Goal: Information Seeking & Learning: Understand process/instructions

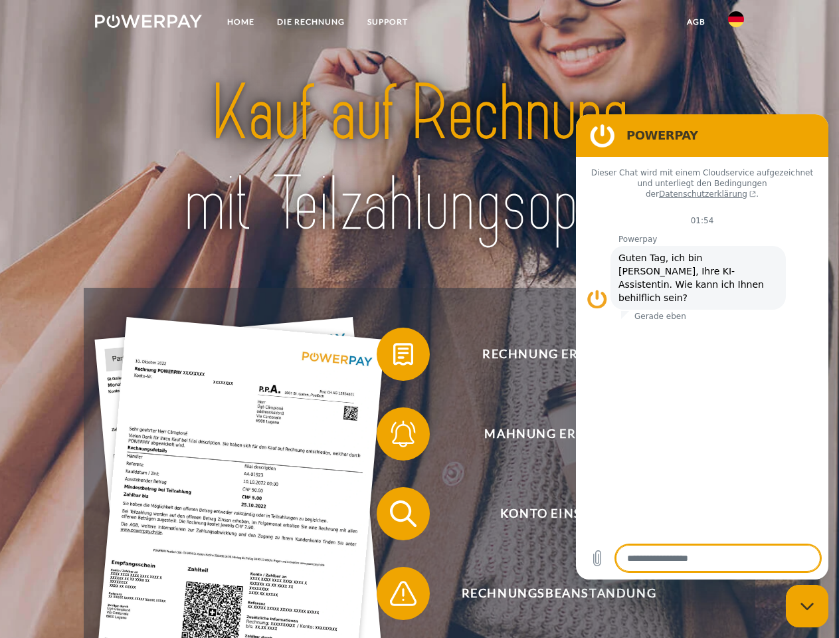
click at [148, 23] on img at bounding box center [148, 21] width 107 height 13
click at [736, 23] on img at bounding box center [736, 19] width 16 height 16
click at [695, 22] on link "agb" at bounding box center [695, 22] width 41 height 24
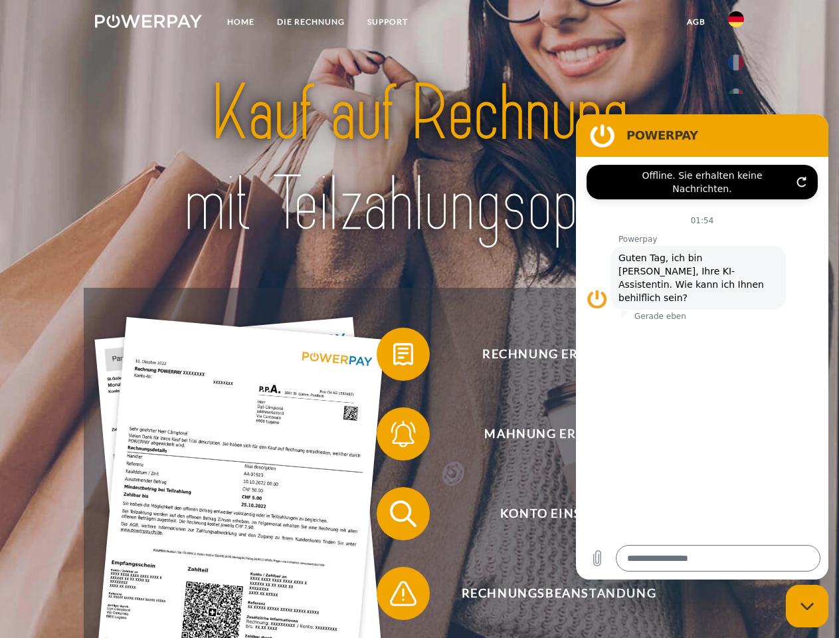
click at [393, 357] on span at bounding box center [383, 354] width 66 height 66
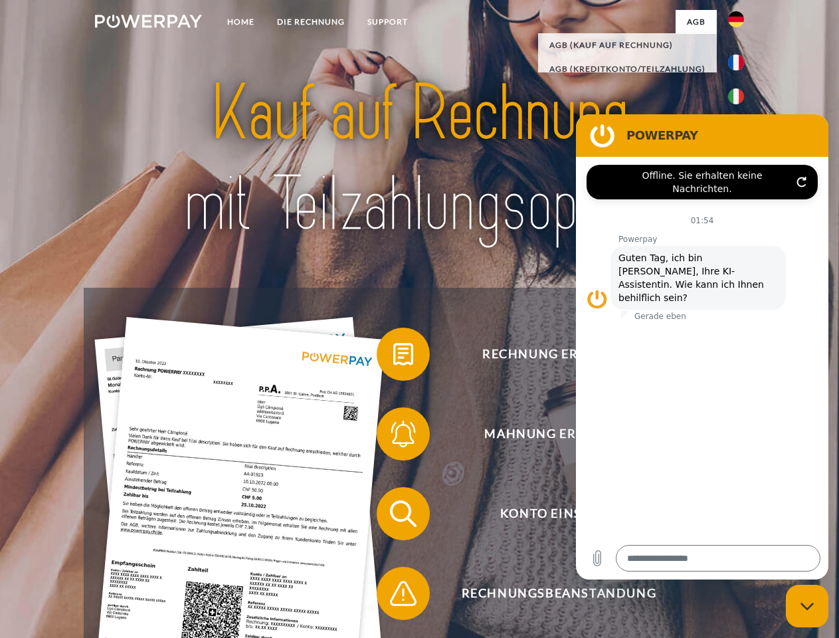
click at [393, 436] on span at bounding box center [383, 433] width 66 height 66
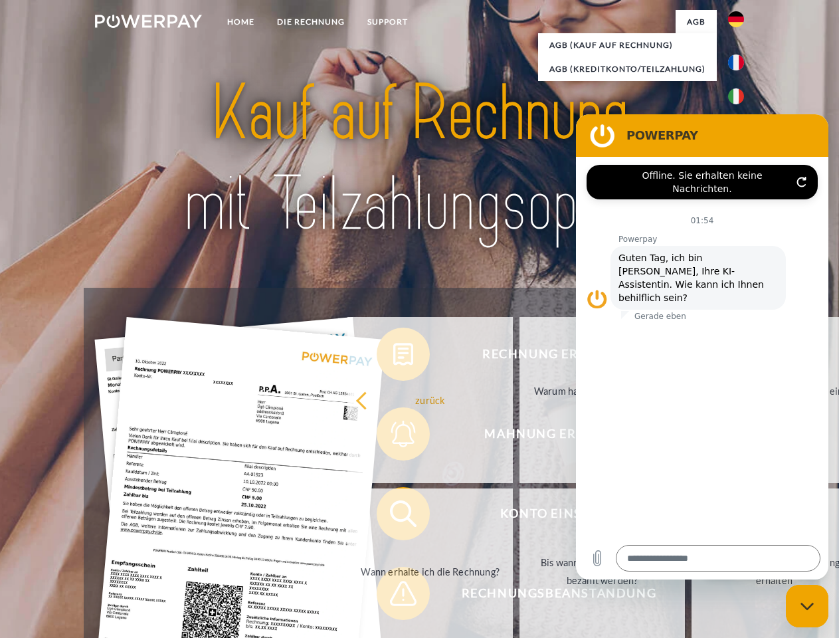
click at [519, 516] on link "Bis wann muss die Rechnung bezahlt werden?" at bounding box center [601, 571] width 165 height 166
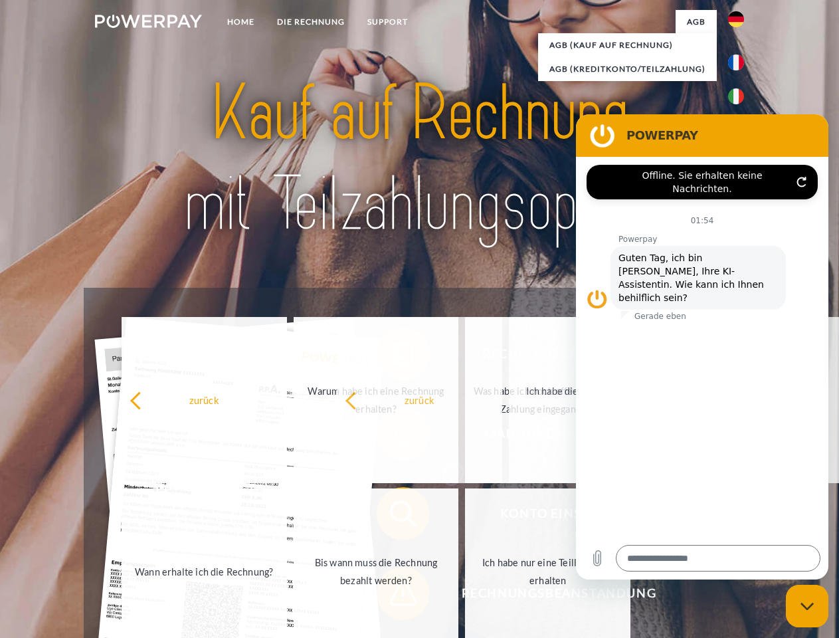
click at [393, 596] on span at bounding box center [383, 593] width 66 height 66
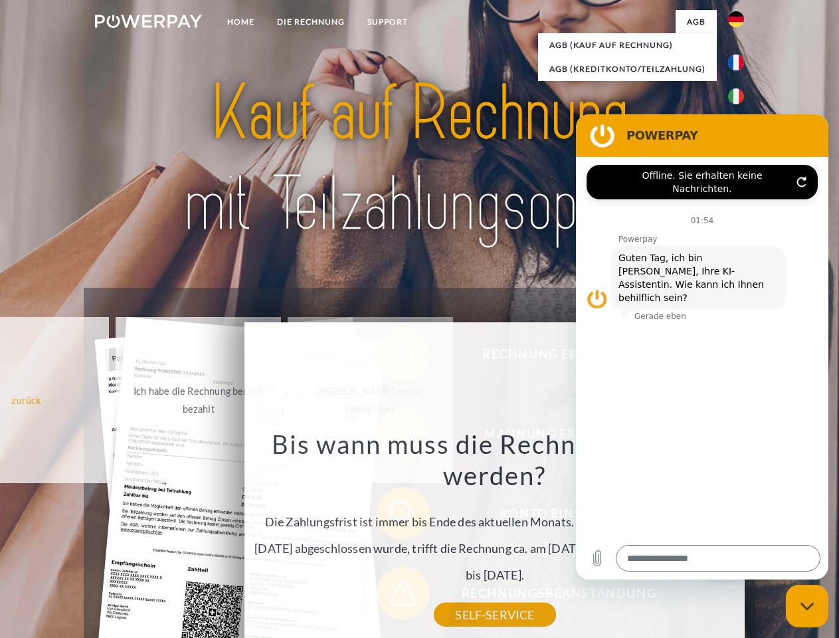
click at [807, 606] on icon "Messaging-Fenster schließen" at bounding box center [807, 606] width 14 height 9
type textarea "*"
